Goal: Complete application form

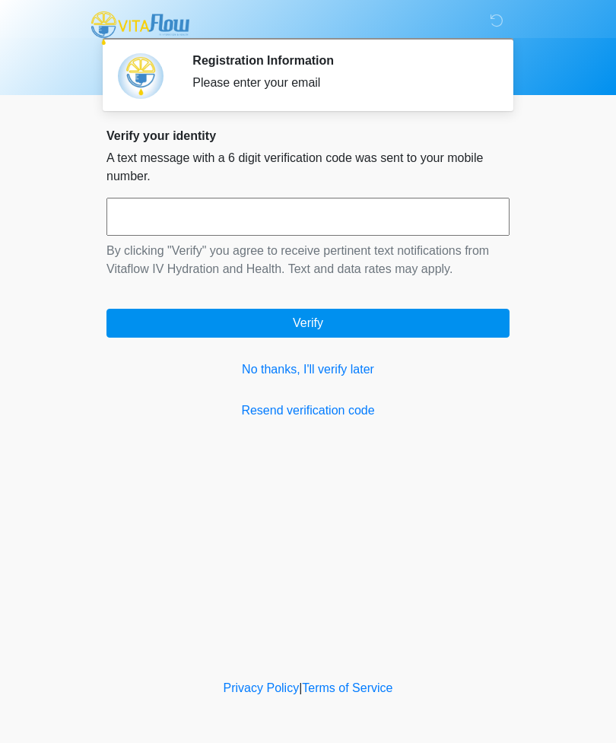
click at [307, 364] on link "No thanks, I'll verify later" at bounding box center [307, 370] width 403 height 18
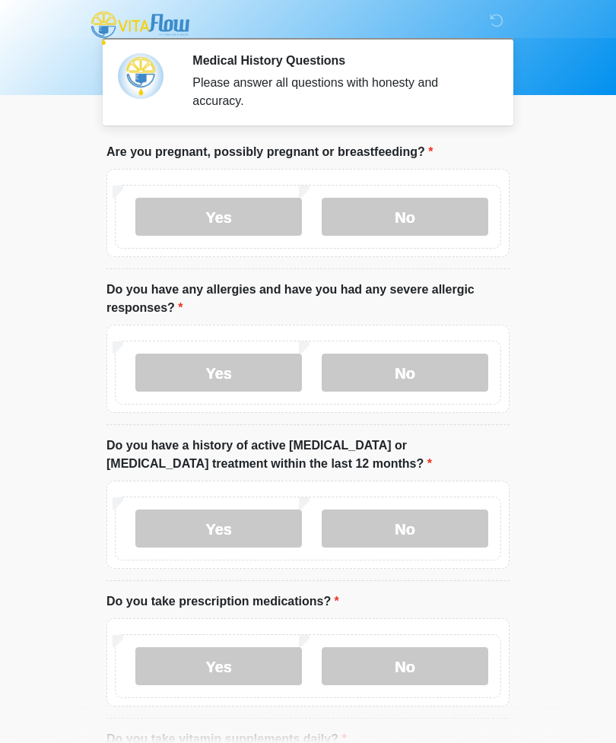
click at [447, 231] on label "No" at bounding box center [405, 217] width 167 height 38
click at [424, 376] on label "No" at bounding box center [405, 373] width 167 height 38
click at [426, 523] on label "No" at bounding box center [405, 529] width 167 height 38
click at [247, 670] on label "Yes" at bounding box center [218, 666] width 167 height 38
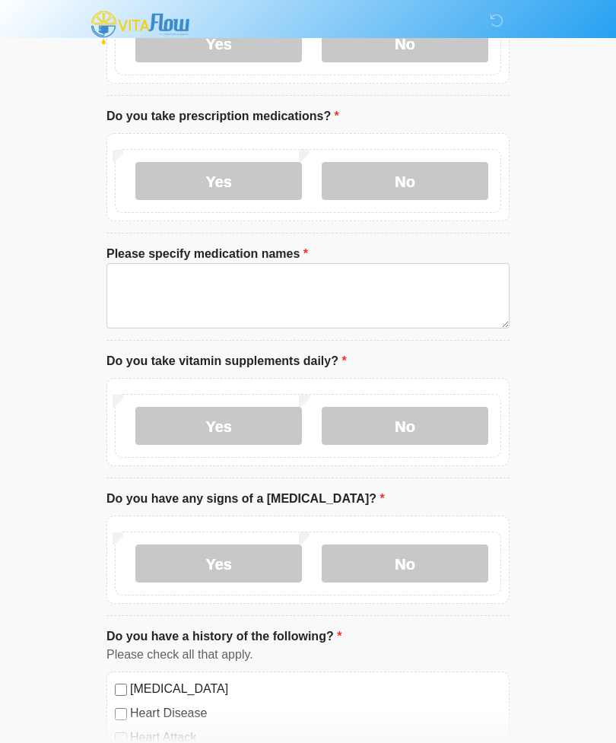
scroll to position [486, 0]
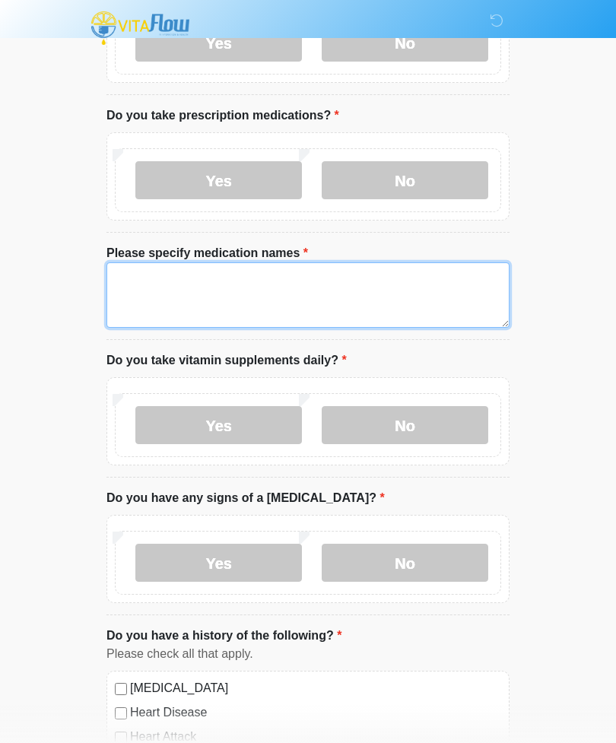
click at [145, 269] on textarea "Please specify medication names" at bounding box center [307, 294] width 403 height 65
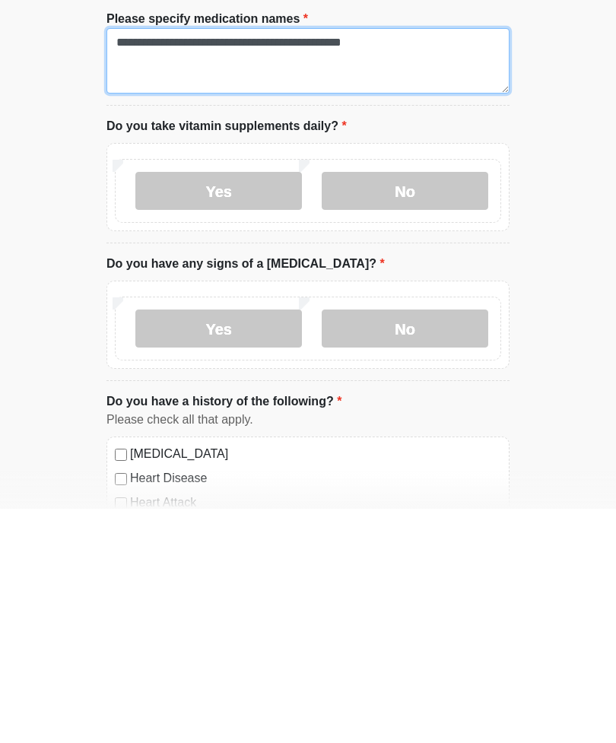
type textarea "**********"
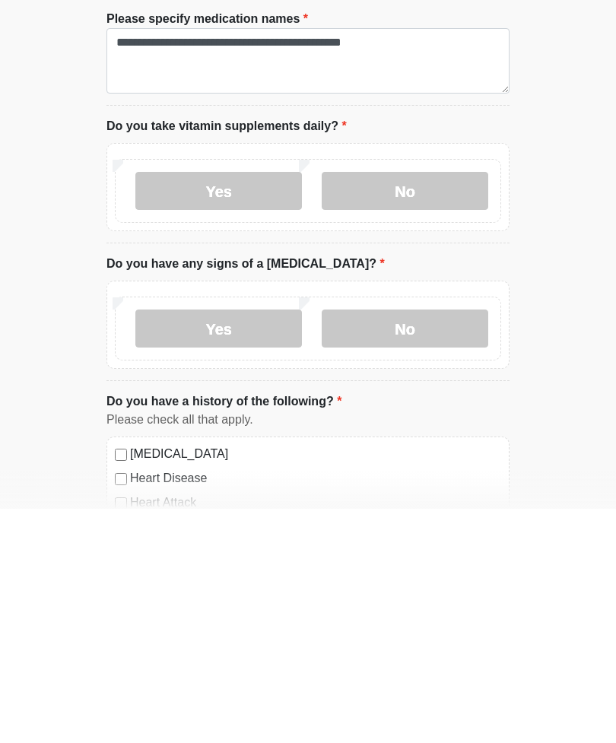
click at [418, 406] on label "No" at bounding box center [405, 425] width 167 height 38
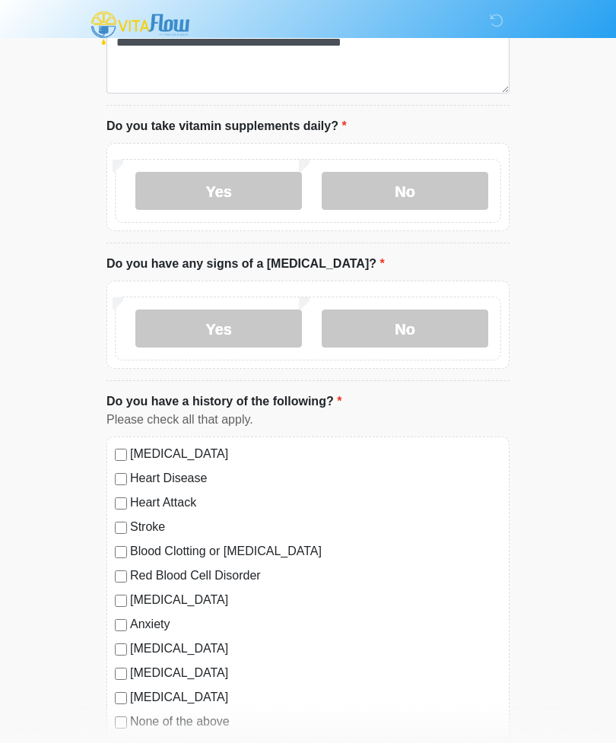
click at [224, 190] on label "Yes" at bounding box center [218, 191] width 167 height 38
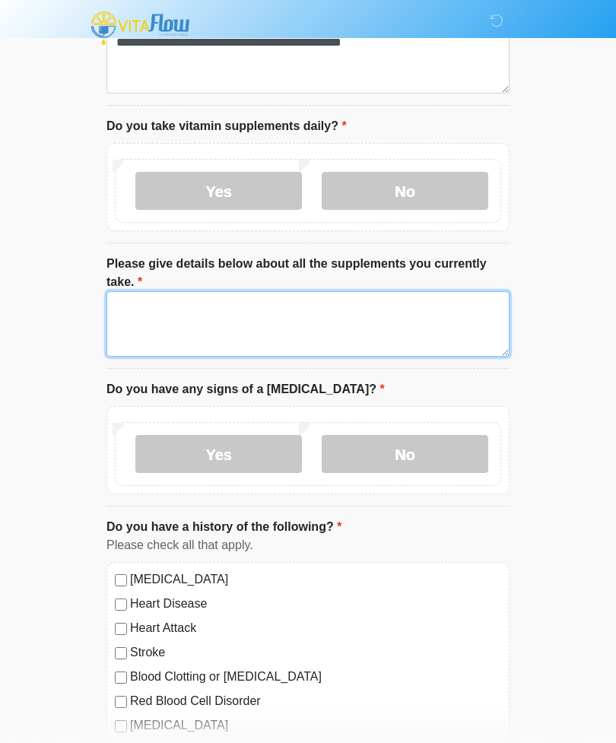
click at [266, 307] on textarea "Please give details below about all the supplements you currently take." at bounding box center [307, 323] width 403 height 65
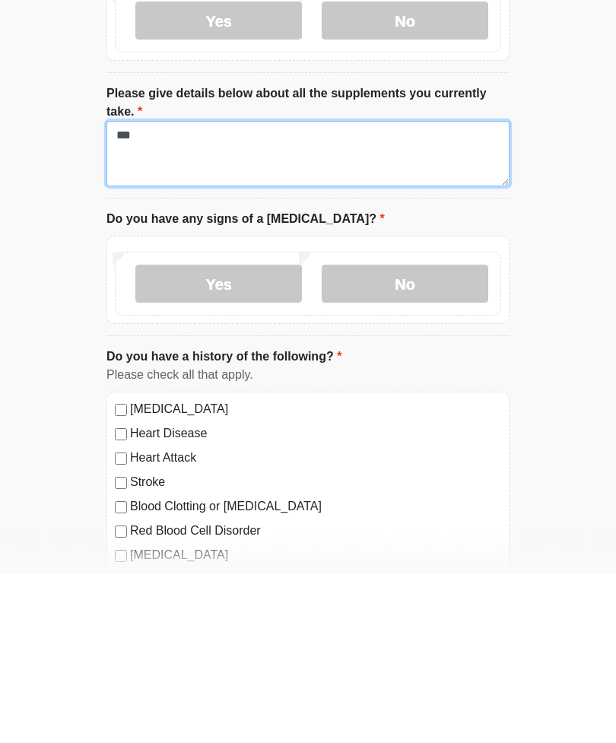
type textarea "***"
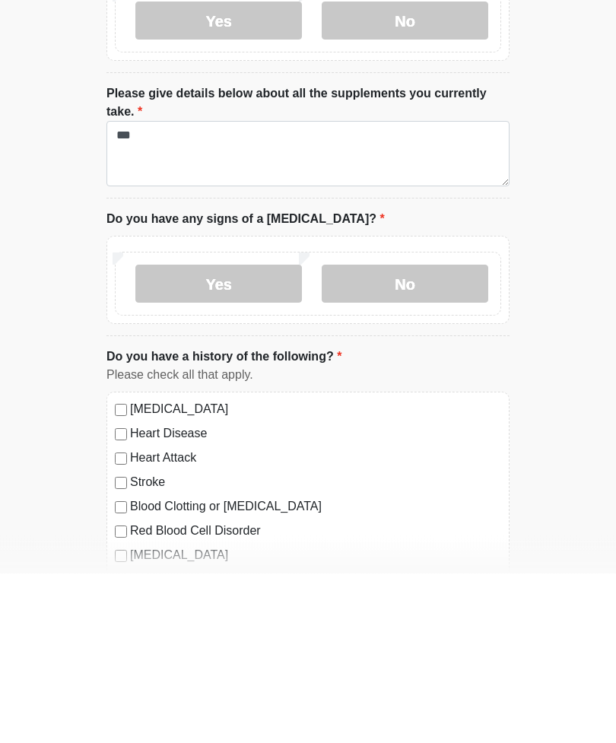
click at [422, 435] on label "No" at bounding box center [405, 454] width 167 height 38
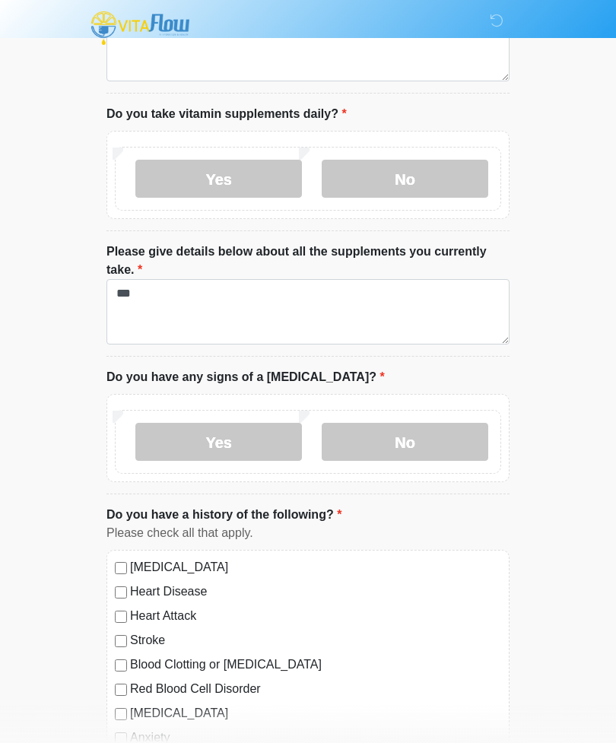
scroll to position [722, 0]
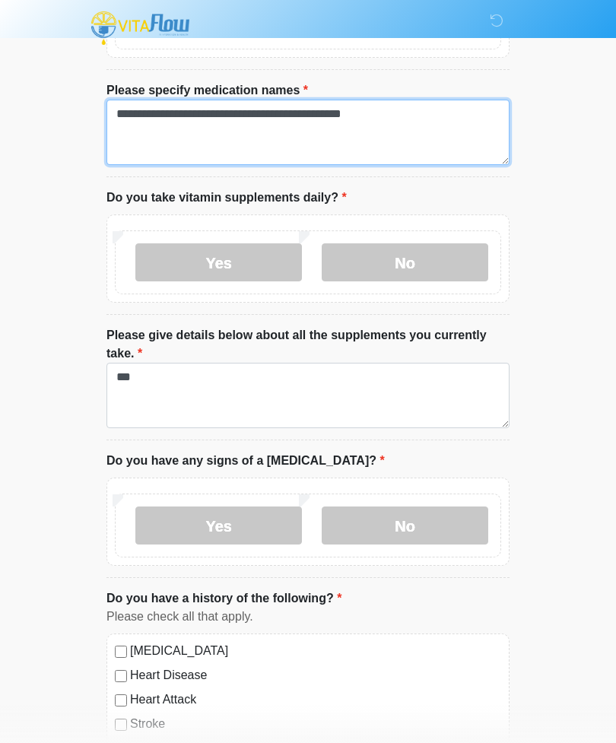
click at [423, 121] on textarea "**********" at bounding box center [307, 132] width 403 height 65
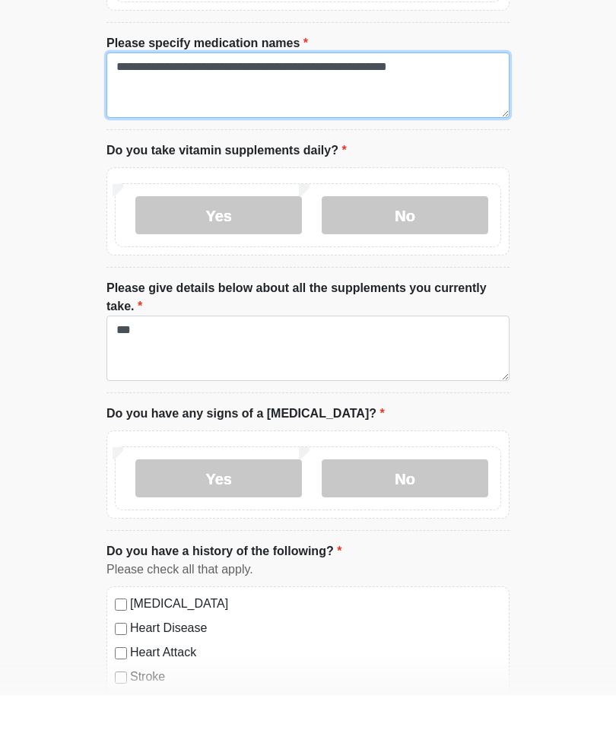
type textarea "**********"
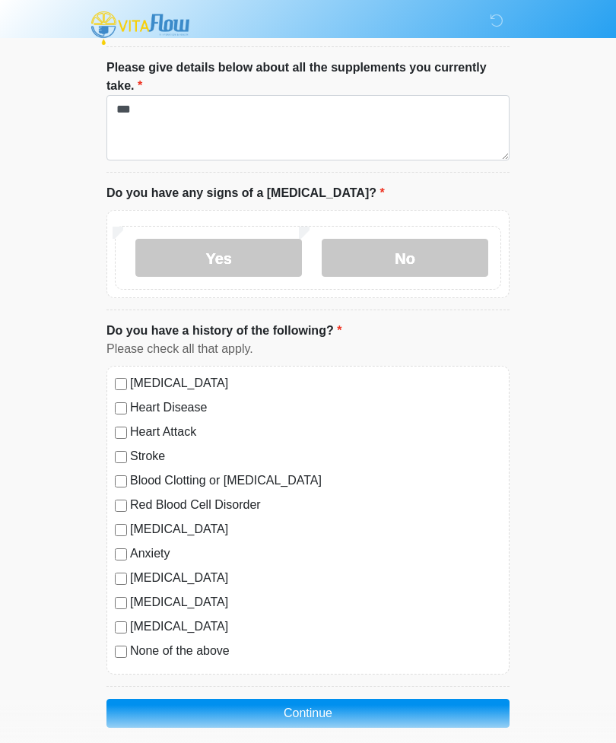
scroll to position [932, 0]
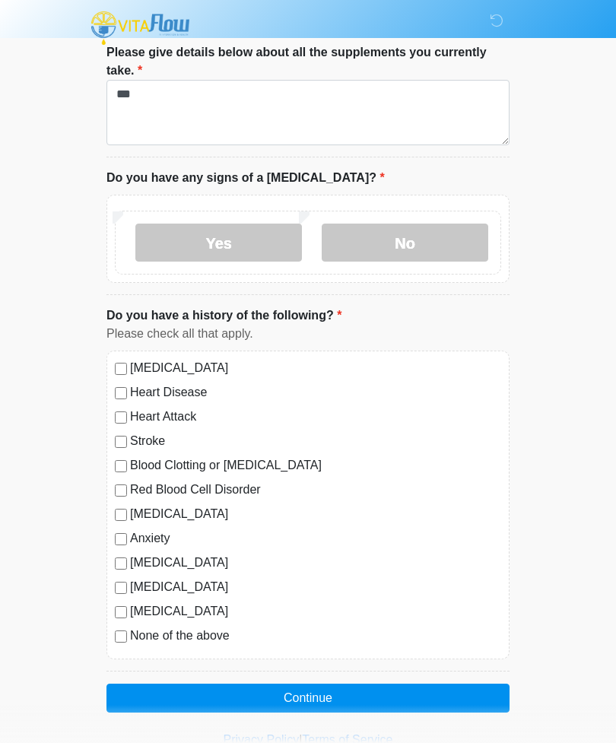
click at [323, 700] on button "Continue" at bounding box center [307, 698] width 403 height 29
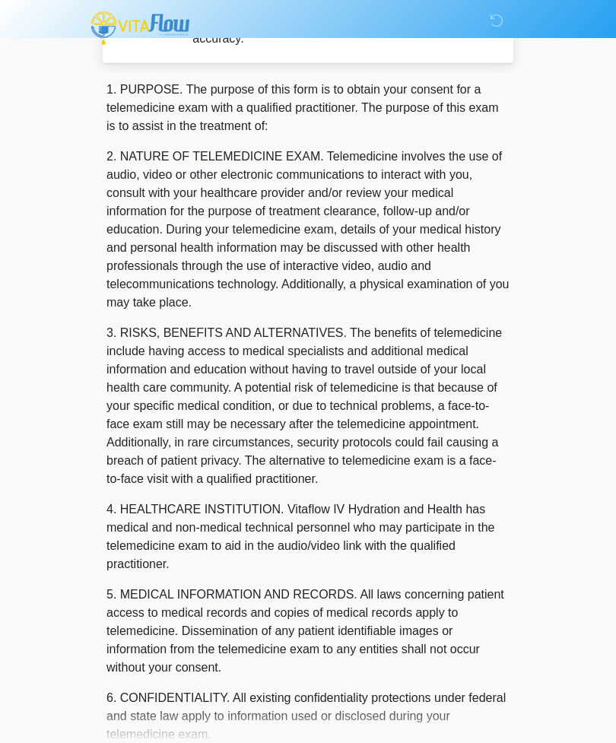
scroll to position [0, 0]
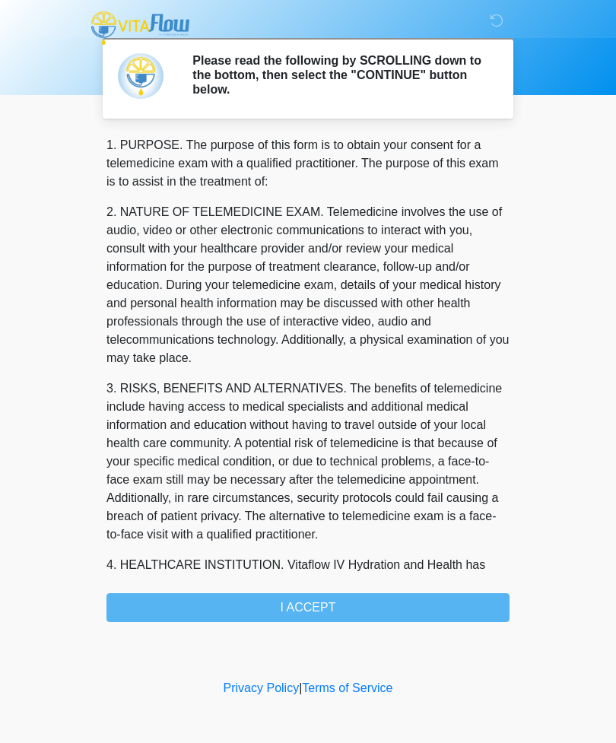
click at [318, 613] on div "1. PURPOSE. The purpose of this form is to obtain your consent for a telemedici…" at bounding box center [307, 379] width 403 height 486
click at [330, 612] on div "1. PURPOSE. The purpose of this form is to obtain your consent for a telemedici…" at bounding box center [307, 379] width 403 height 486
click at [286, 591] on div "1. PURPOSE. The purpose of this form is to obtain your consent for a telemedici…" at bounding box center [307, 379] width 403 height 486
click at [304, 622] on div "‎ ‎ ‎ ‎ Please read the following by SCROLLING down to the bottom, then select …" at bounding box center [308, 338] width 456 height 646
click at [275, 593] on div "1. PURPOSE. The purpose of this form is to obtain your consent for a telemedici…" at bounding box center [307, 379] width 403 height 486
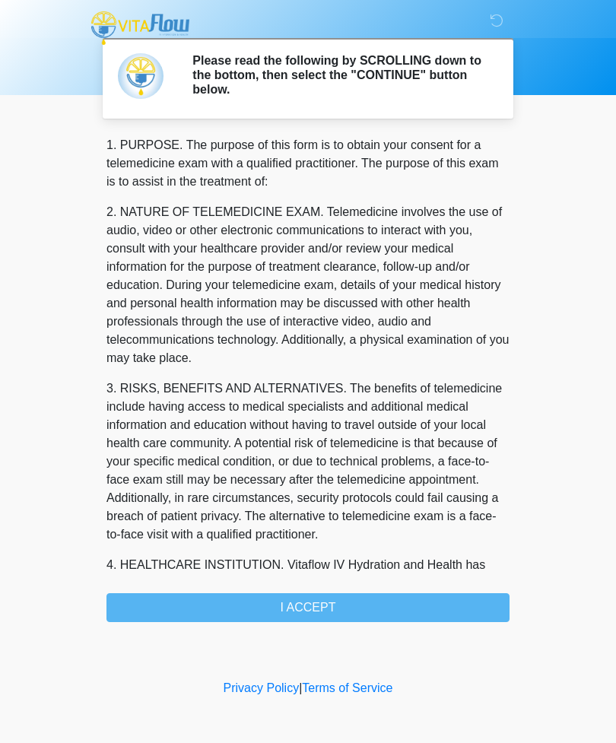
click at [249, 602] on div "1. PURPOSE. The purpose of this form is to obtain your consent for a telemedici…" at bounding box center [307, 379] width 403 height 486
click at [248, 602] on div "1. PURPOSE. The purpose of this form is to obtain your consent for a telemedici…" at bounding box center [307, 379] width 403 height 486
click at [281, 602] on div "1. PURPOSE. The purpose of this form is to obtain your consent for a telemedici…" at bounding box center [307, 379] width 403 height 486
click at [284, 593] on div "1. PURPOSE. The purpose of this form is to obtain your consent for a telemedici…" at bounding box center [307, 379] width 403 height 486
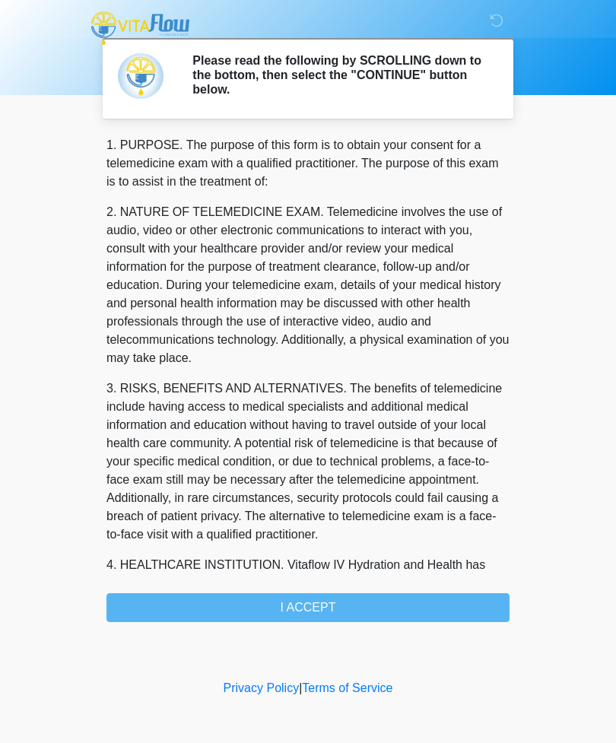
click at [251, 631] on div "‎ ‎ ‎ ‎ Please read the following by SCROLLING down to the bottom, then select …" at bounding box center [308, 338] width 456 height 646
click at [250, 630] on div "‎ ‎ ‎ ‎ Please read the following by SCROLLING down to the bottom, then select …" at bounding box center [308, 338] width 456 height 646
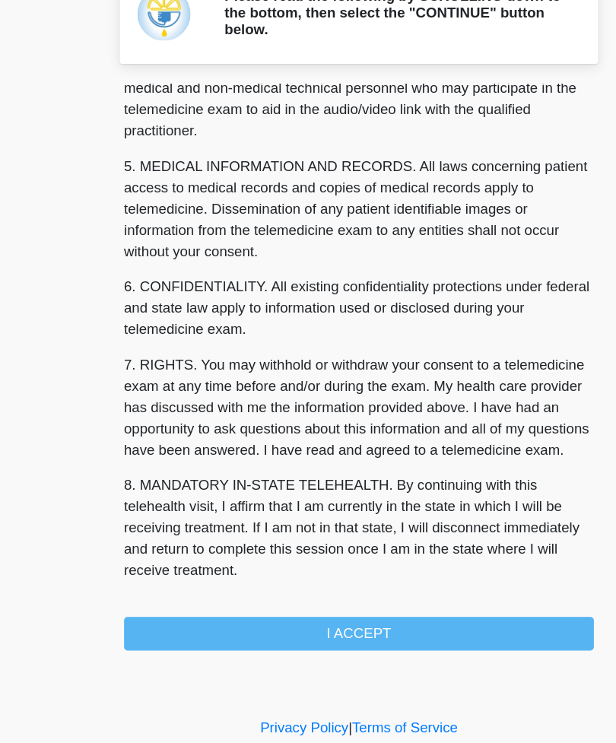
click at [290, 593] on button "I ACCEPT" at bounding box center [307, 607] width 403 height 29
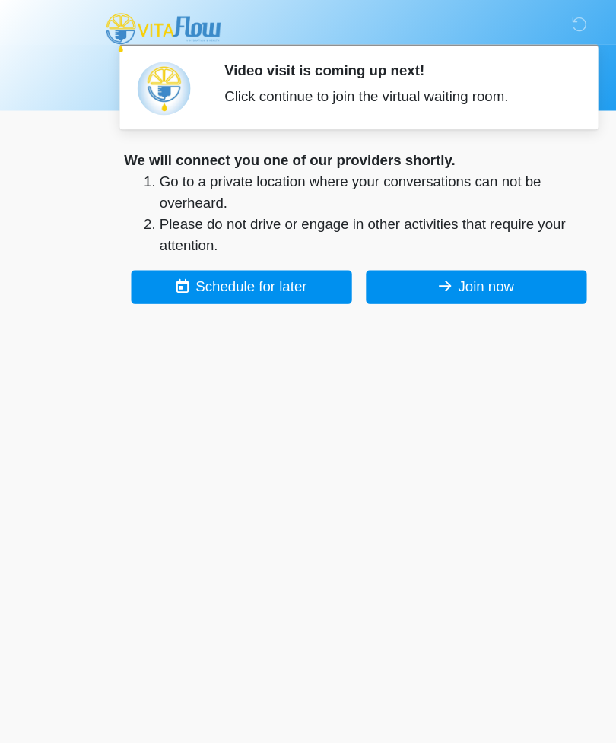
click at [404, 250] on button "Join now" at bounding box center [408, 246] width 189 height 29
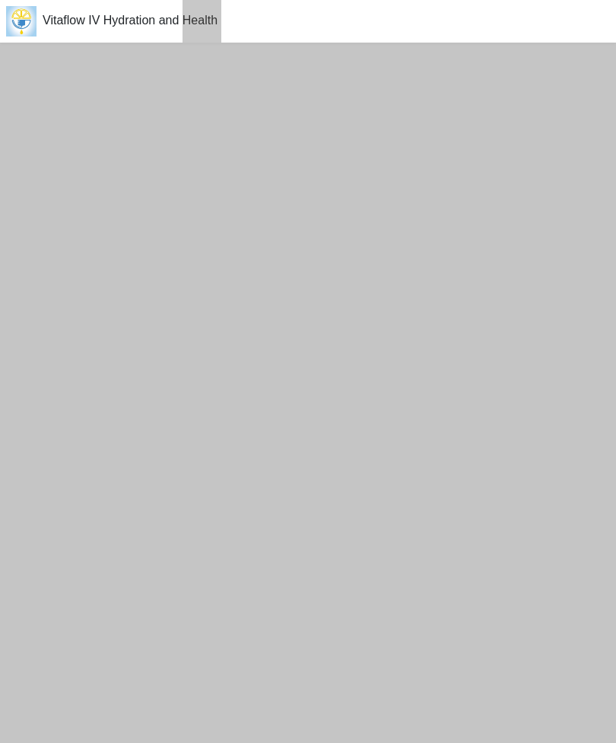
scroll to position [3, 0]
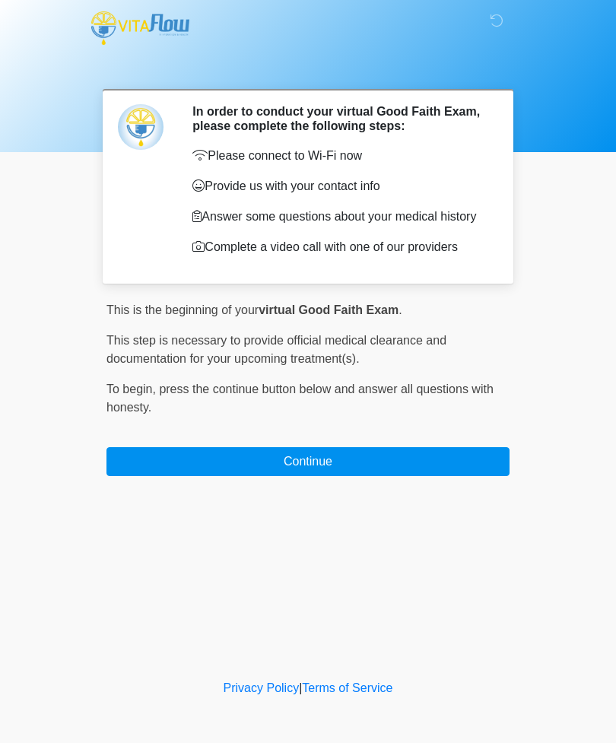
click at [412, 475] on button "Continue" at bounding box center [307, 461] width 403 height 29
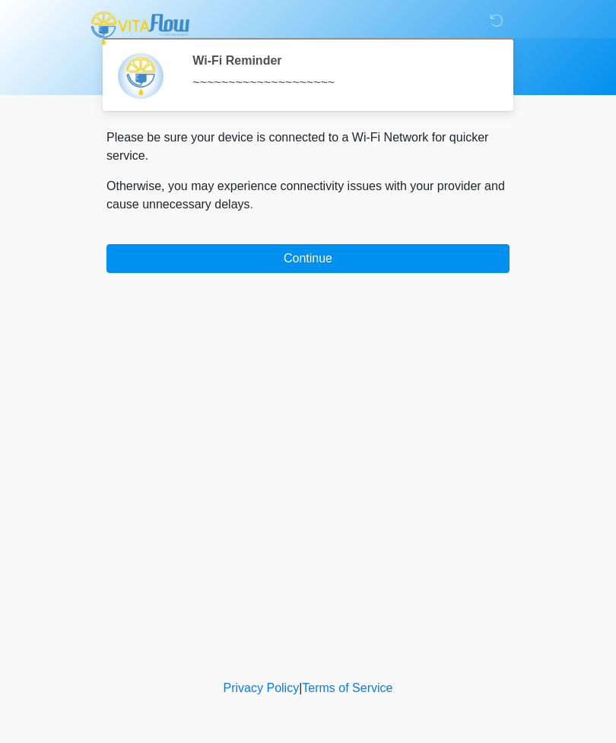
click at [475, 269] on button "Continue" at bounding box center [307, 258] width 403 height 29
